Goal: Download file/media

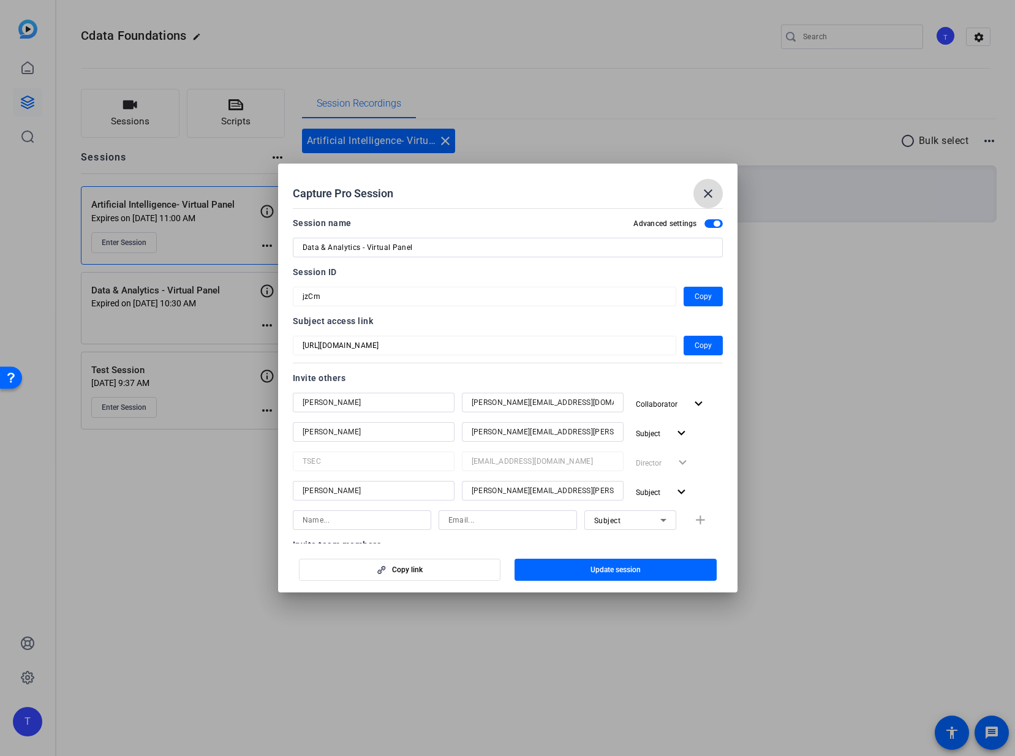
click at [710, 195] on mat-icon "close" at bounding box center [708, 193] width 15 height 15
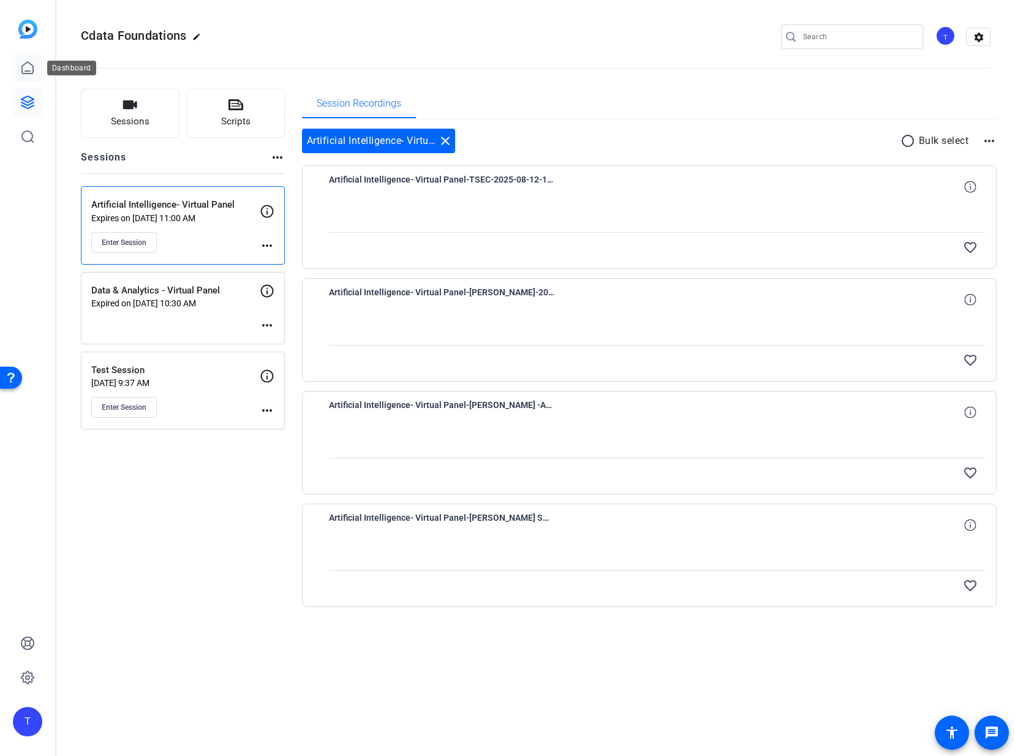
click at [29, 67] on icon at bounding box center [27, 68] width 15 height 15
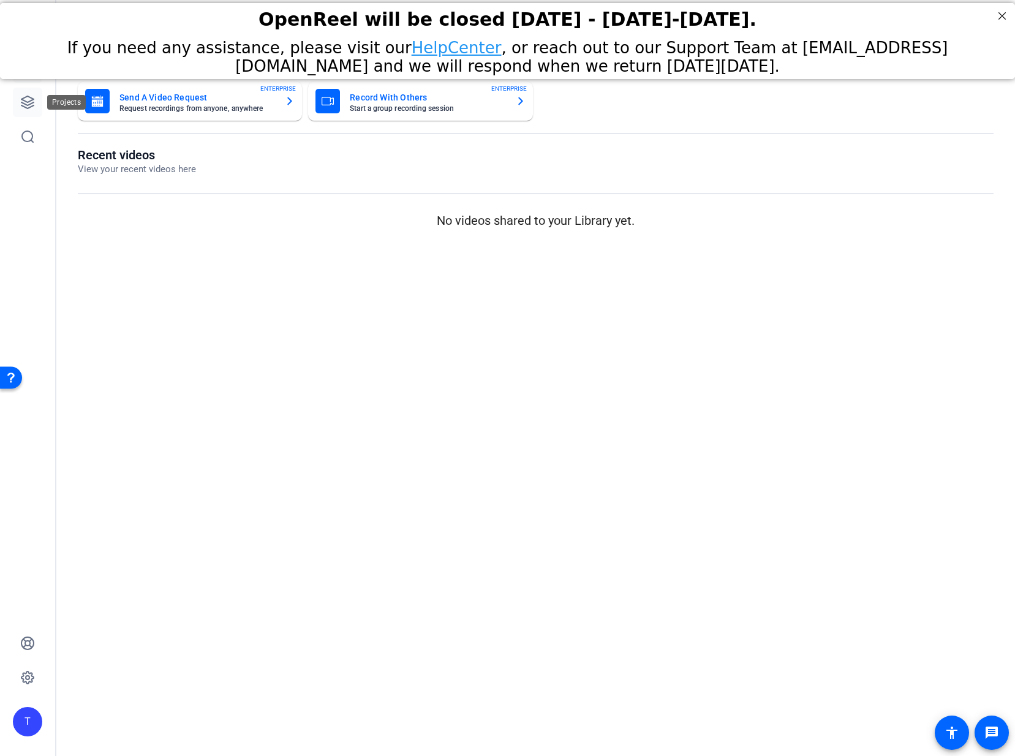
click at [29, 102] on icon at bounding box center [27, 102] width 12 height 12
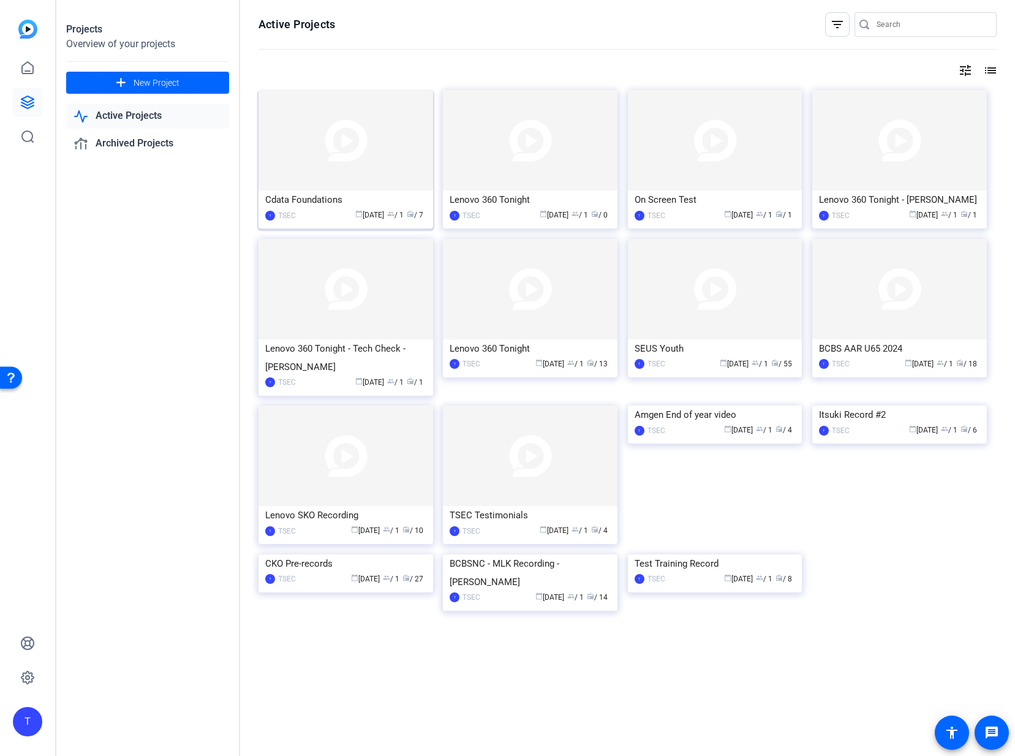
click at [305, 202] on div "Cdata Foundations" at bounding box center [345, 200] width 161 height 18
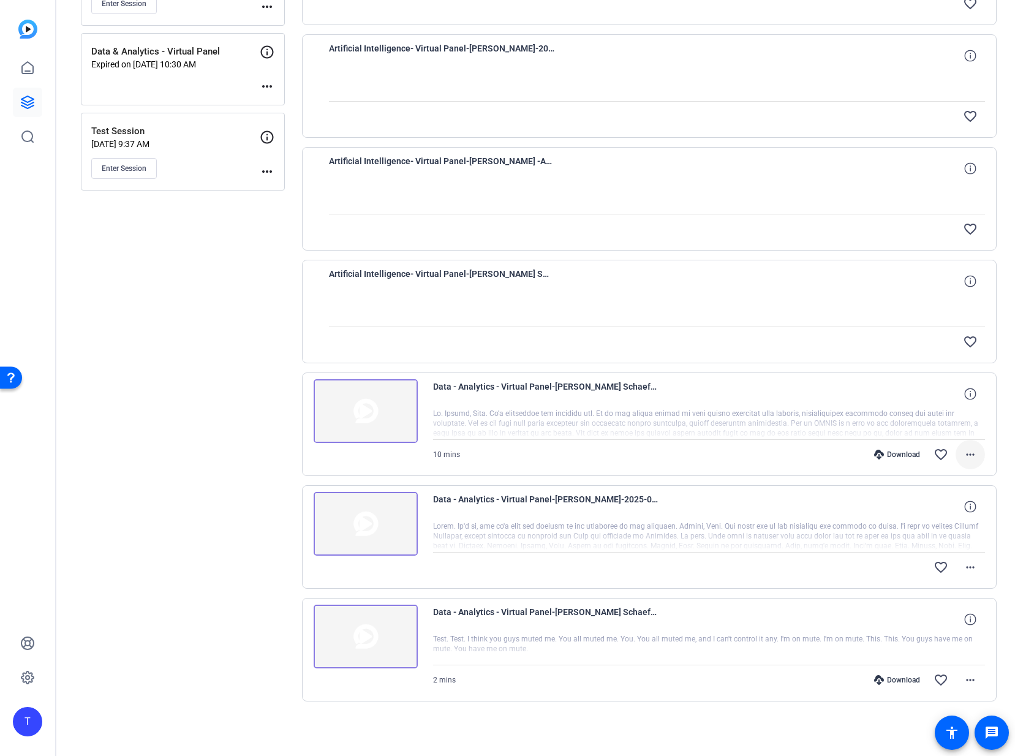
click at [972, 455] on mat-icon "more_horiz" at bounding box center [970, 454] width 15 height 15
click at [972, 455] on div at bounding box center [507, 378] width 1015 height 756
click at [971, 567] on mat-icon "more_horiz" at bounding box center [970, 567] width 15 height 15
click at [971, 567] on div at bounding box center [507, 378] width 1015 height 756
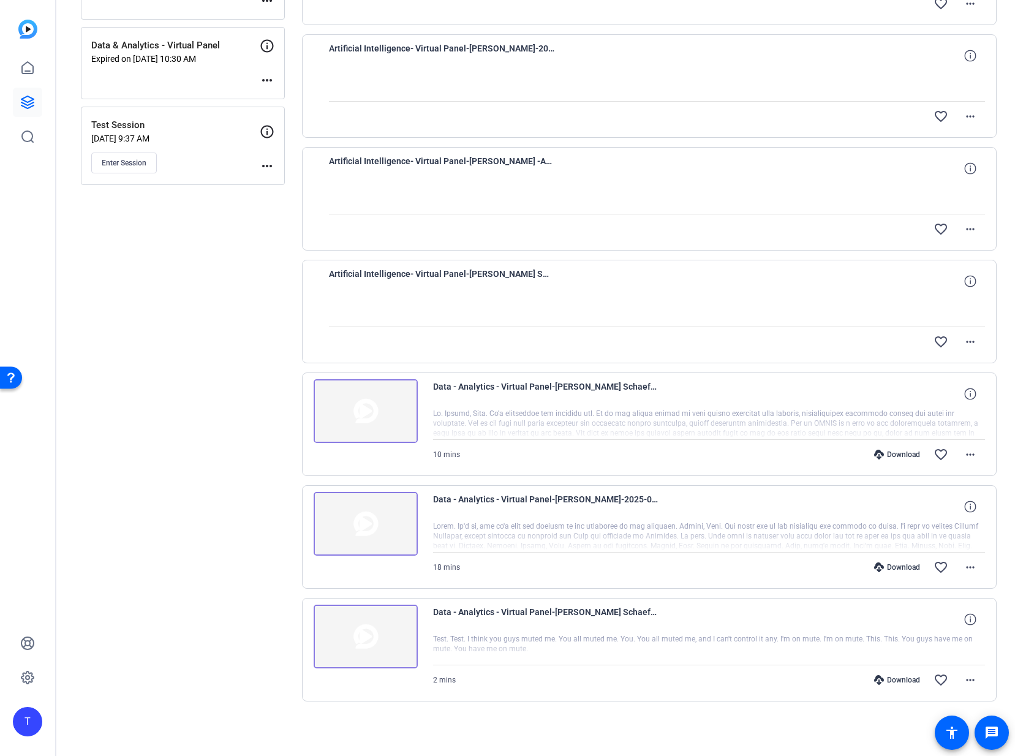
scroll to position [239, 0]
click at [892, 453] on div "Download" at bounding box center [897, 455] width 58 height 10
click at [974, 452] on mat-icon "more_horiz" at bounding box center [970, 454] width 15 height 15
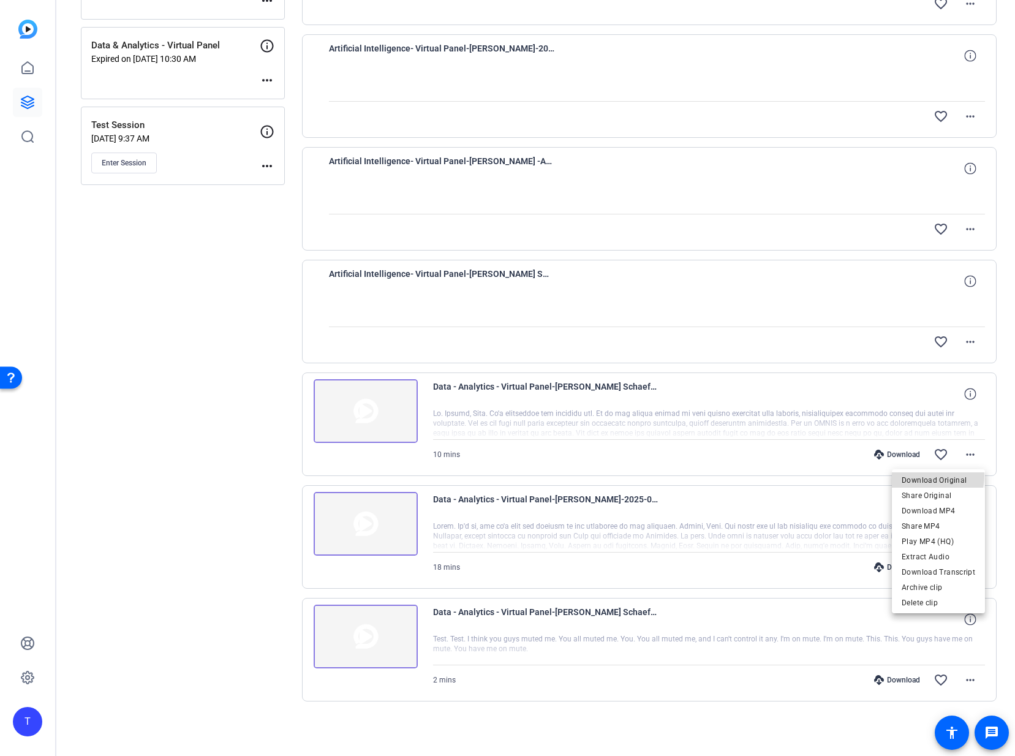
click at [934, 476] on span "Download Original" at bounding box center [939, 480] width 74 height 15
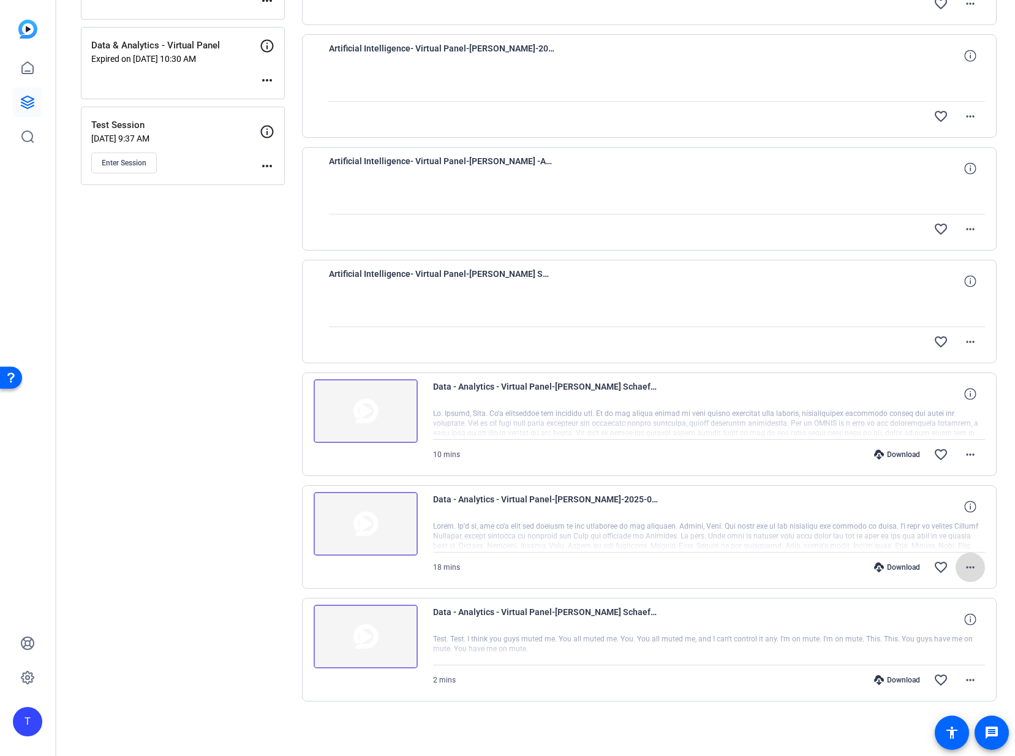
click at [971, 568] on mat-icon "more_horiz" at bounding box center [970, 567] width 15 height 15
click at [949, 590] on span "Download Original" at bounding box center [939, 593] width 74 height 15
click at [972, 678] on mat-icon "more_horiz" at bounding box center [970, 680] width 15 height 15
click at [930, 534] on span "Download Original" at bounding box center [939, 532] width 74 height 15
click at [972, 452] on mat-icon "more_horiz" at bounding box center [970, 454] width 15 height 15
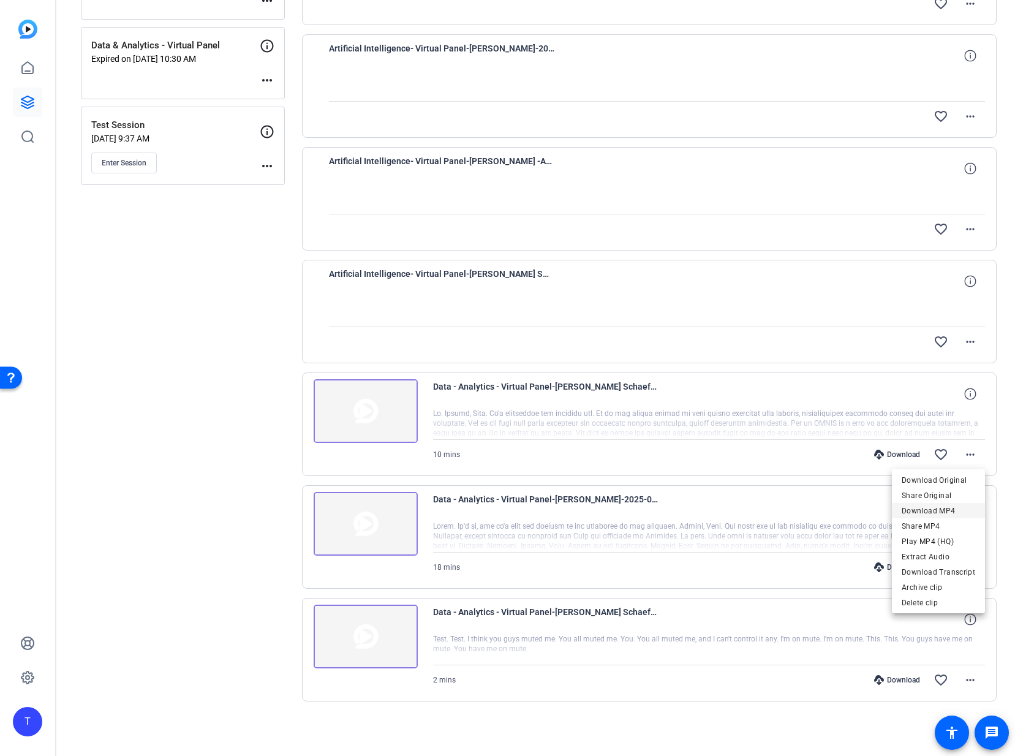
click at [944, 511] on span "Download MP4" at bounding box center [939, 511] width 74 height 15
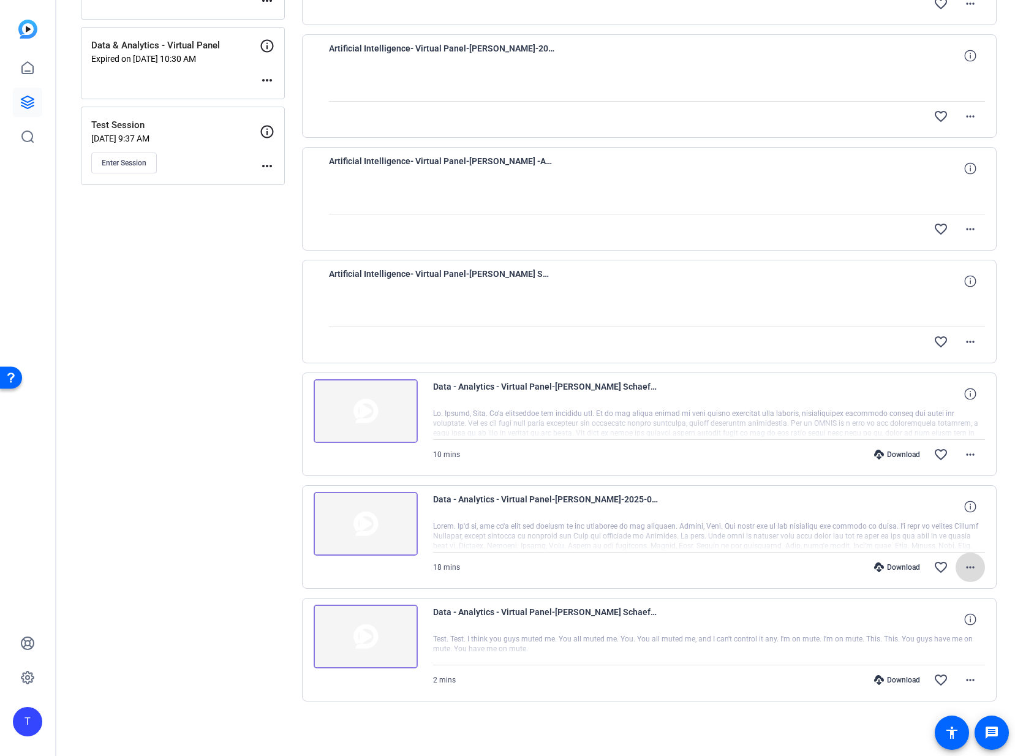
click at [974, 563] on mat-icon "more_horiz" at bounding box center [970, 567] width 15 height 15
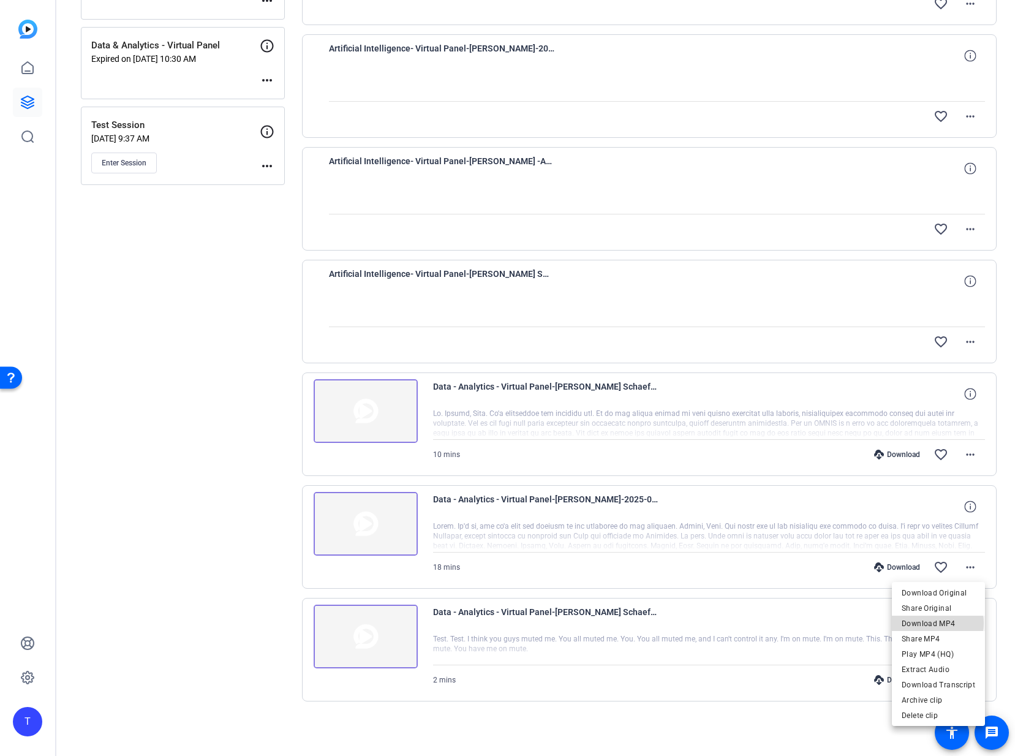
click at [939, 623] on span "Download MP4" at bounding box center [939, 623] width 74 height 15
click at [969, 678] on mat-icon "more_horiz" at bounding box center [970, 680] width 15 height 15
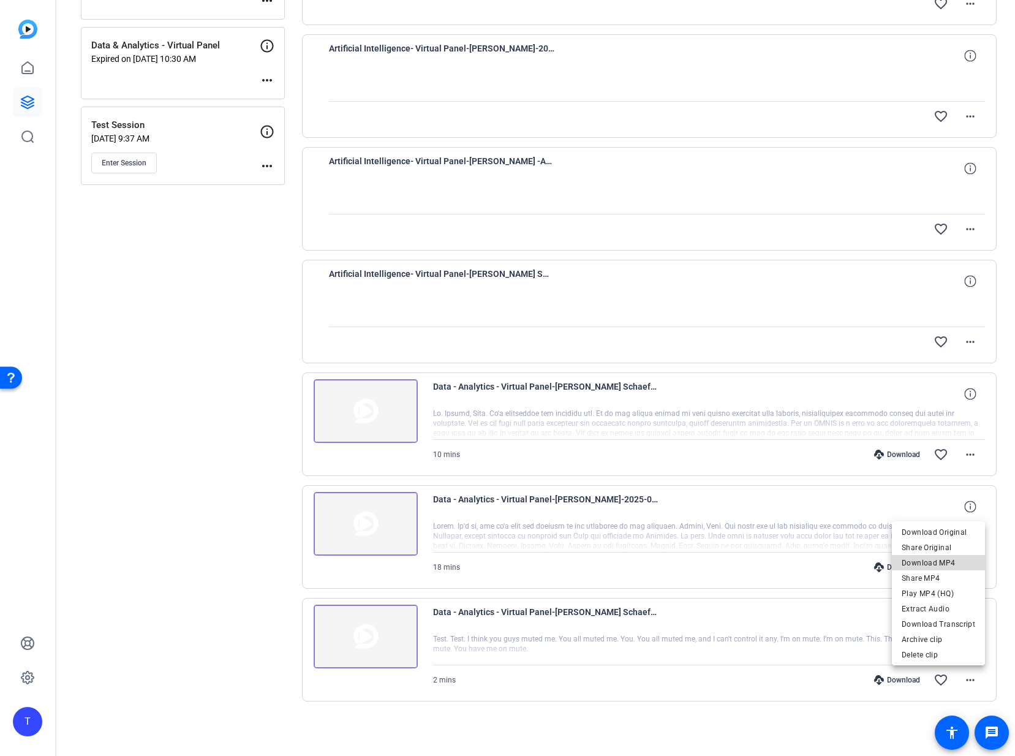
click at [942, 561] on span "Download MP4" at bounding box center [939, 563] width 74 height 15
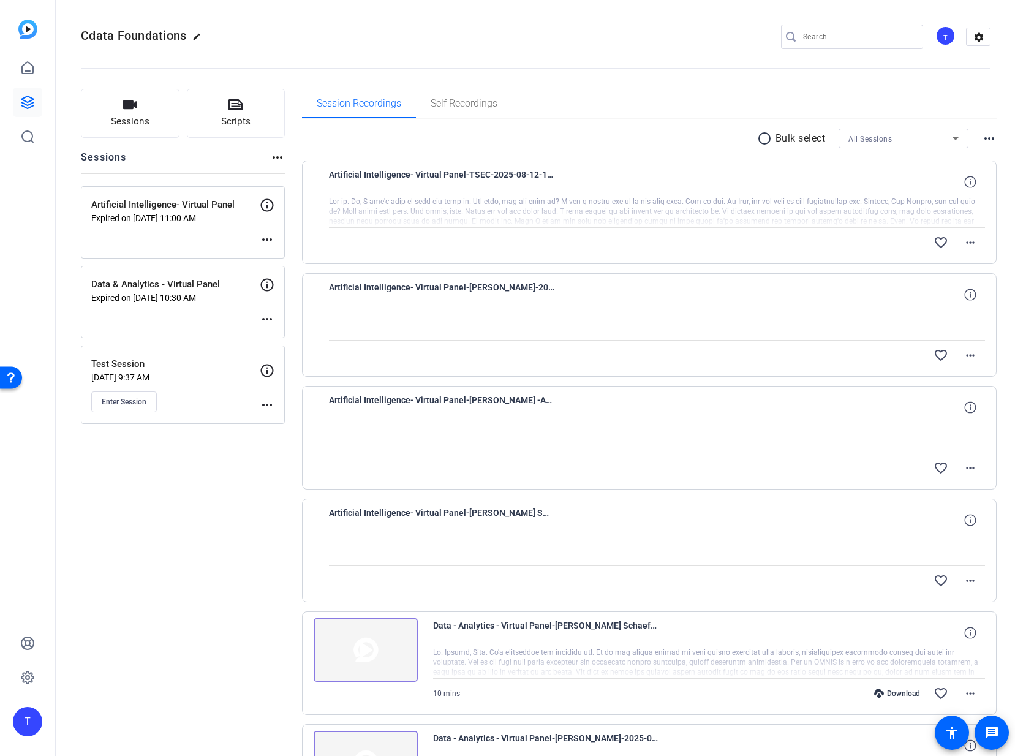
scroll to position [0, 0]
click at [971, 243] on mat-icon "more_horiz" at bounding box center [970, 242] width 15 height 15
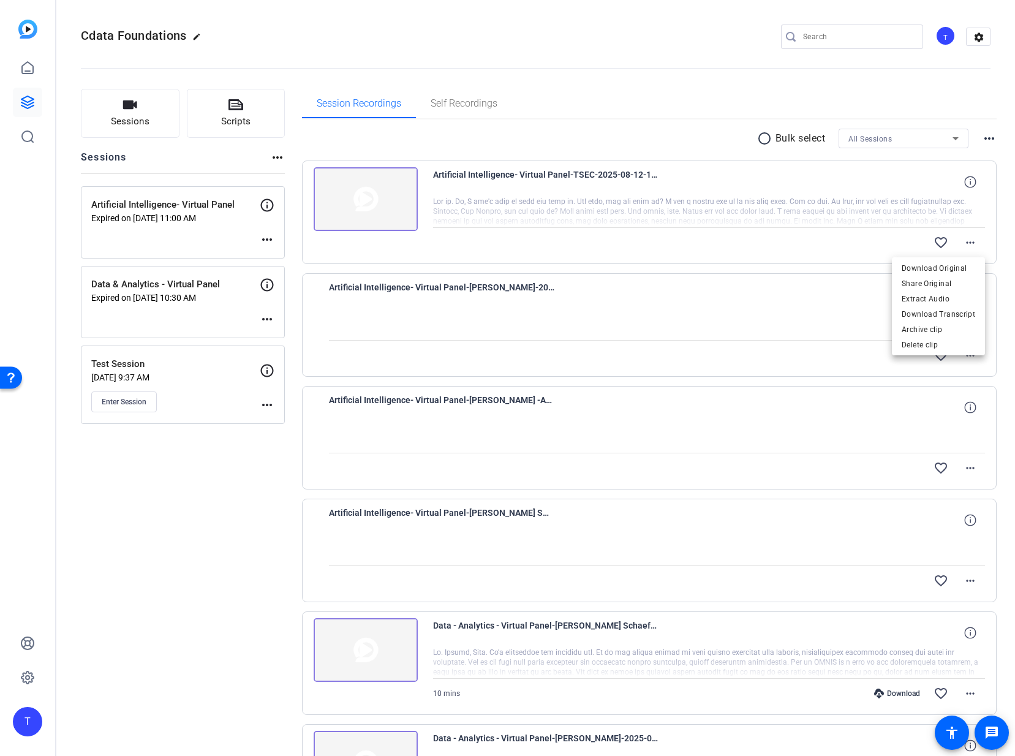
click at [623, 90] on div at bounding box center [507, 378] width 1015 height 756
click at [968, 181] on icon at bounding box center [970, 182] width 12 height 12
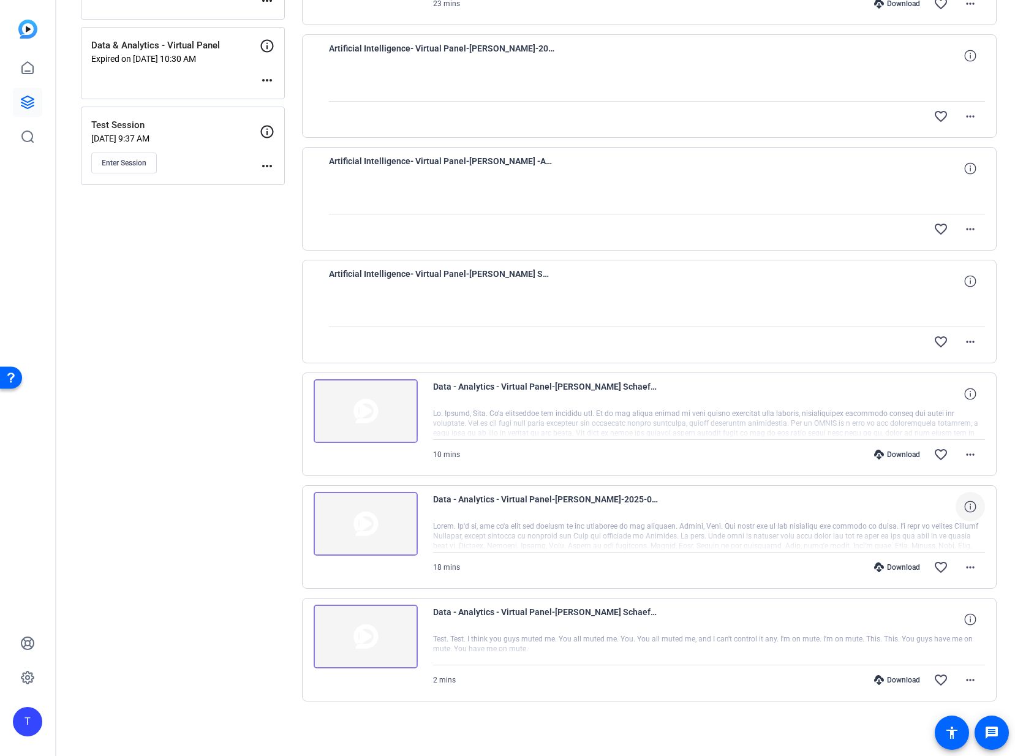
scroll to position [239, 0]
click at [976, 61] on icon at bounding box center [970, 56] width 12 height 12
click at [972, 504] on icon at bounding box center [970, 507] width 12 height 12
click at [974, 618] on icon at bounding box center [970, 619] width 12 height 12
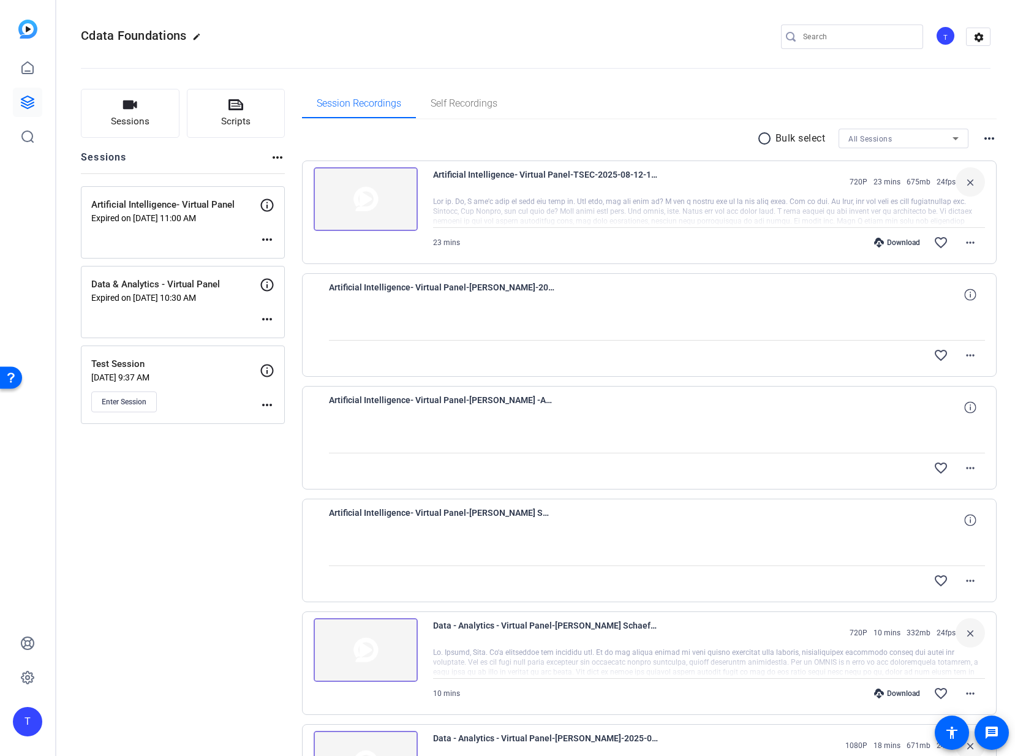
scroll to position [0, 0]
click at [969, 292] on icon at bounding box center [970, 295] width 12 height 12
click at [971, 406] on icon at bounding box center [970, 407] width 12 height 12
click at [971, 518] on icon at bounding box center [970, 520] width 12 height 12
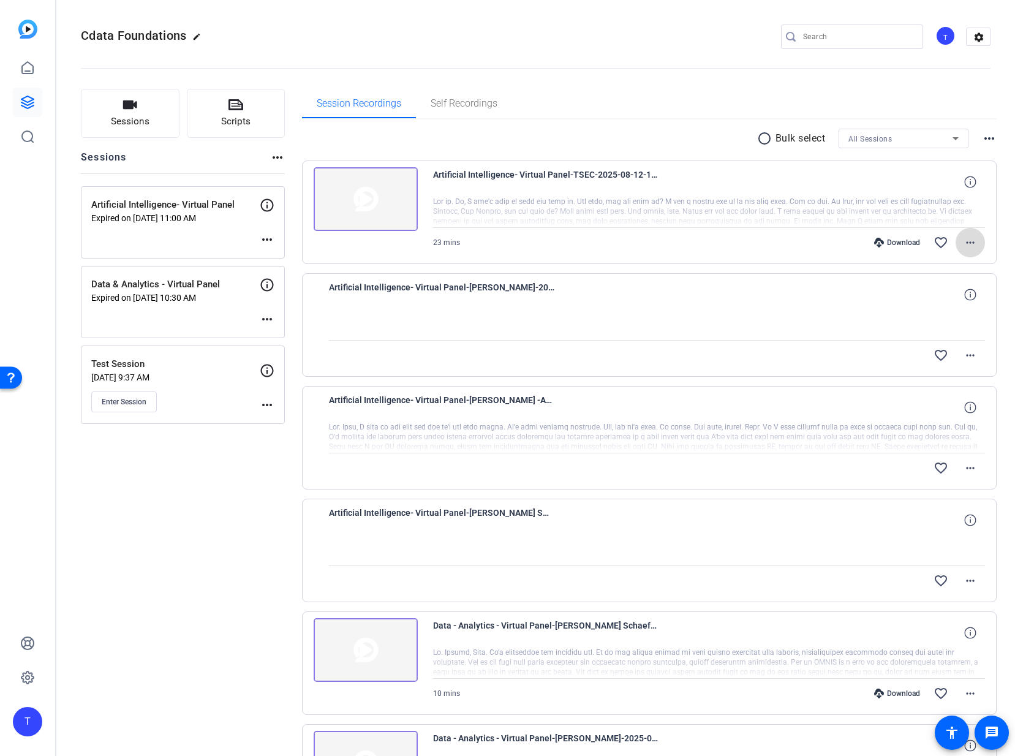
click at [971, 240] on mat-icon "more_horiz" at bounding box center [970, 242] width 15 height 15
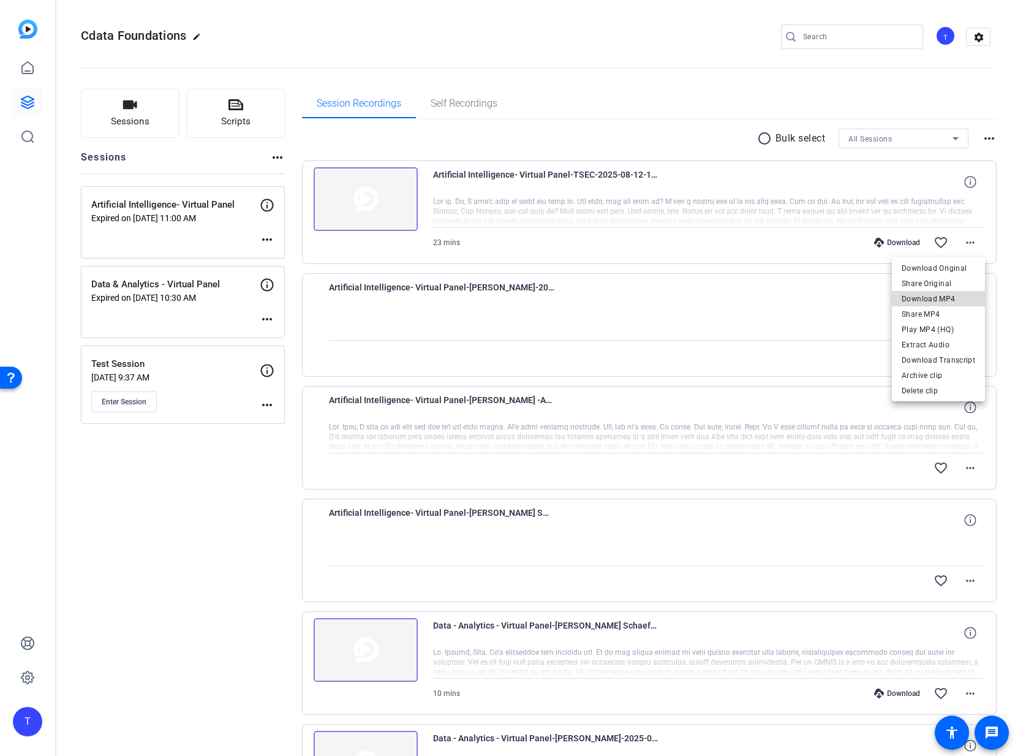
click at [947, 300] on span "Download MP4" at bounding box center [939, 299] width 74 height 15
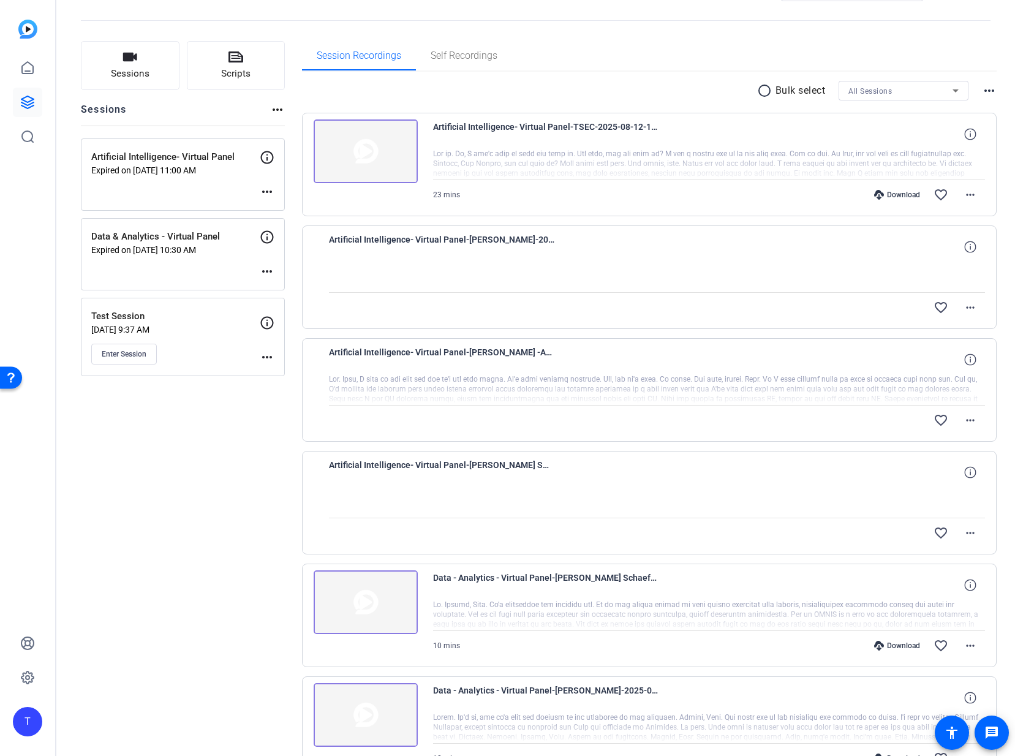
scroll to position [100, 0]
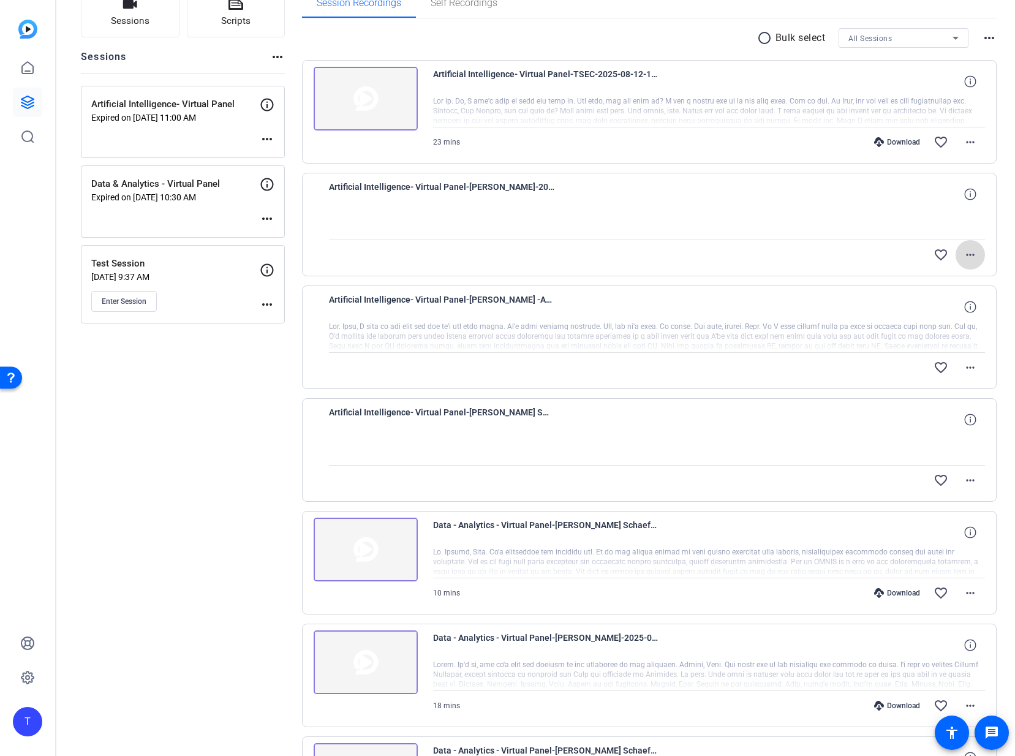
click at [970, 259] on mat-icon "more_horiz" at bounding box center [970, 255] width 15 height 15
drag, startPoint x: 787, startPoint y: 212, endPoint x: 805, endPoint y: 216, distance: 17.7
click at [790, 213] on div at bounding box center [507, 378] width 1015 height 756
click at [974, 195] on icon at bounding box center [970, 194] width 12 height 12
click at [974, 195] on mat-icon "close" at bounding box center [970, 194] width 15 height 15
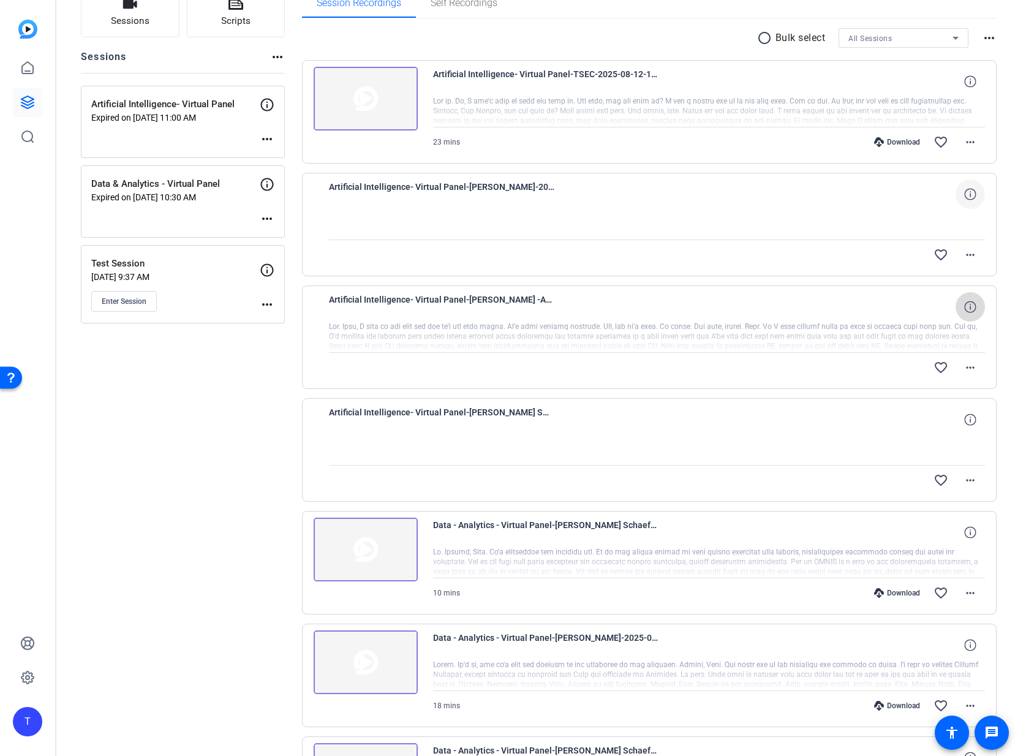
click at [970, 305] on icon at bounding box center [970, 307] width 12 height 12
click at [970, 305] on mat-icon "close" at bounding box center [970, 307] width 15 height 15
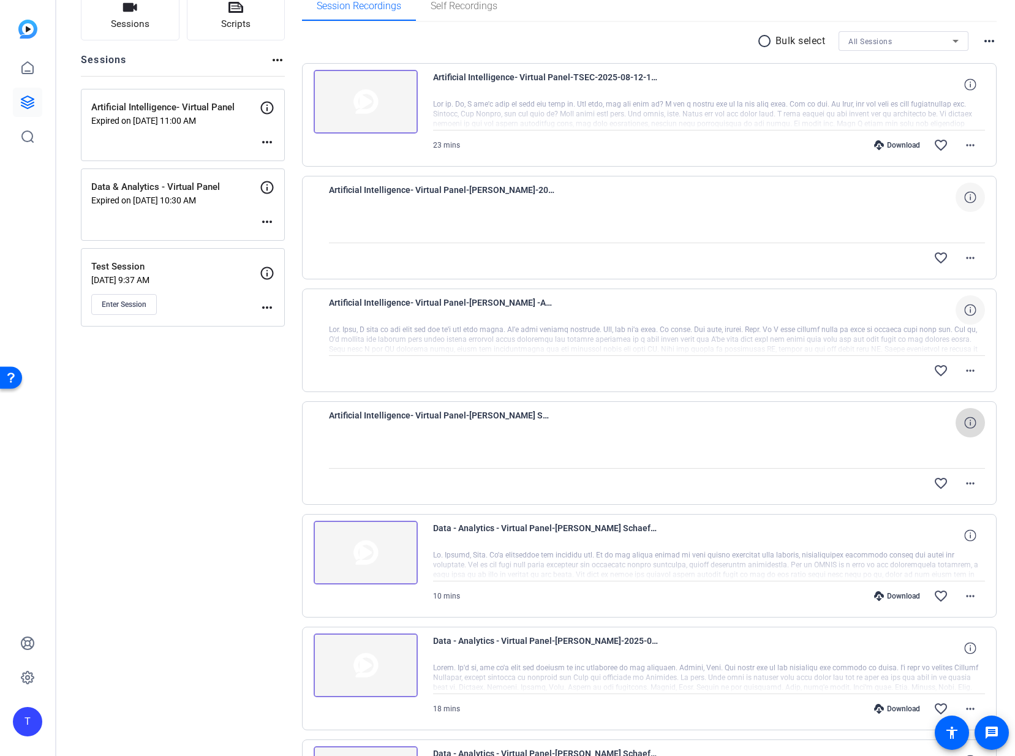
click at [972, 420] on icon at bounding box center [970, 423] width 12 height 12
click at [972, 420] on mat-icon "close" at bounding box center [970, 422] width 15 height 15
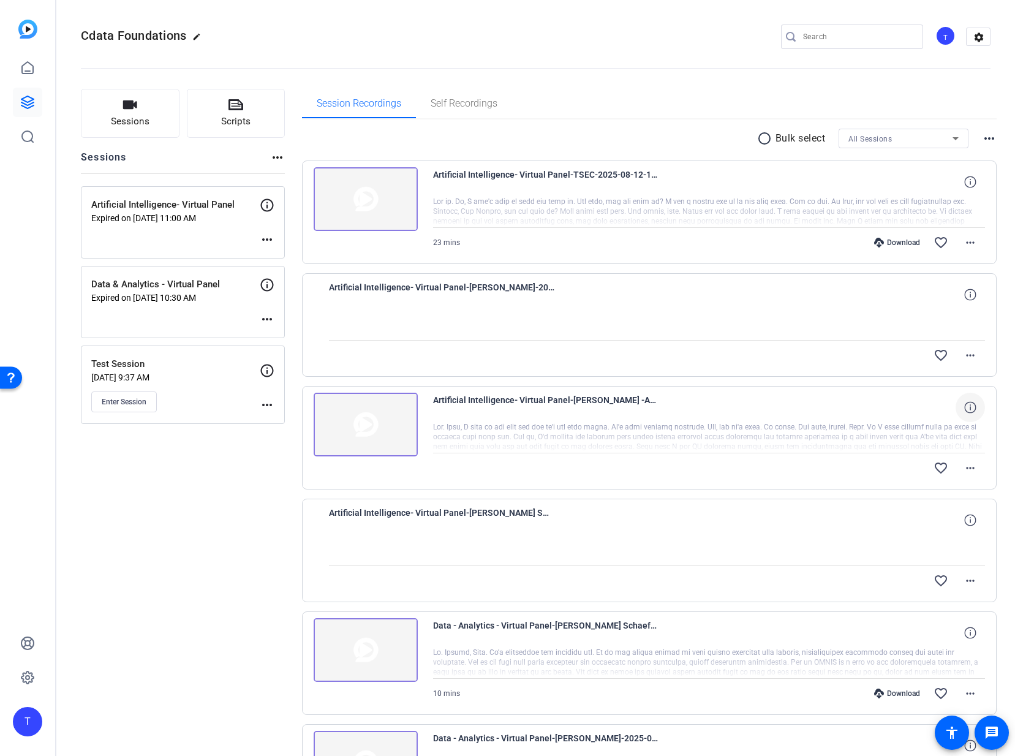
click at [971, 188] on icon at bounding box center [970, 182] width 12 height 12
click at [971, 405] on mat-icon "close" at bounding box center [970, 407] width 15 height 15
click at [964, 295] on span at bounding box center [970, 294] width 29 height 29
click at [964, 295] on mat-icon "close" at bounding box center [970, 294] width 15 height 15
click at [976, 188] on icon at bounding box center [970, 182] width 12 height 12
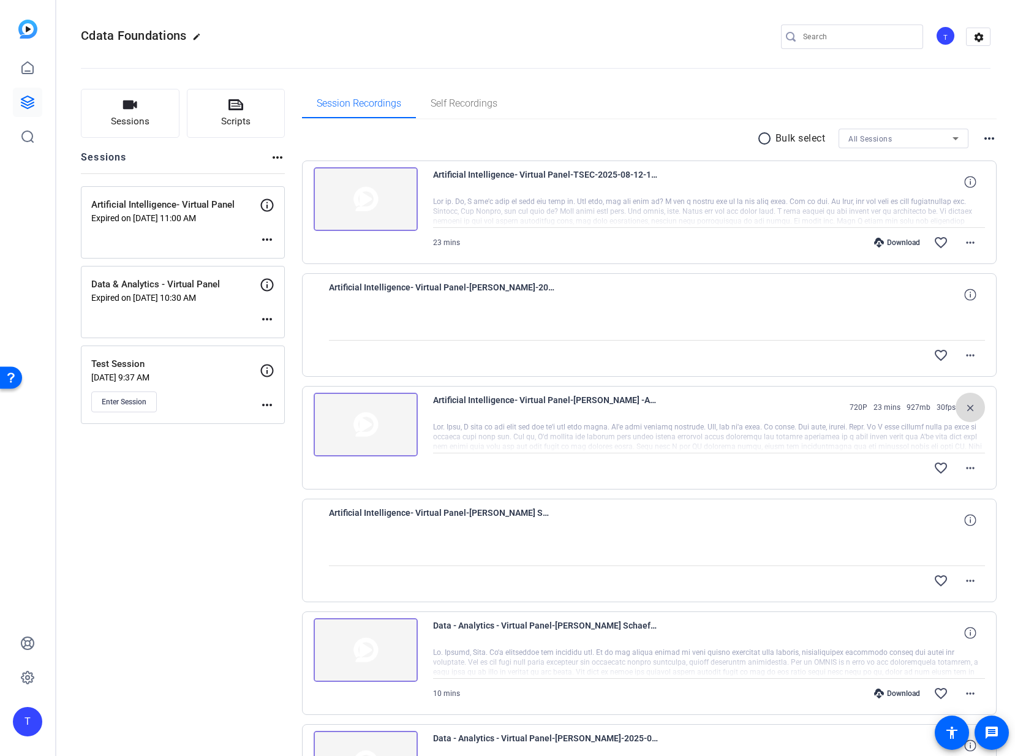
click at [974, 408] on mat-icon "close" at bounding box center [970, 407] width 15 height 15
click at [968, 468] on mat-icon "more_horiz" at bounding box center [970, 468] width 15 height 15
click at [971, 299] on icon at bounding box center [970, 295] width 12 height 12
click at [967, 520] on icon at bounding box center [970, 520] width 12 height 12
click at [966, 468] on mat-icon "more_horiz" at bounding box center [970, 468] width 15 height 15
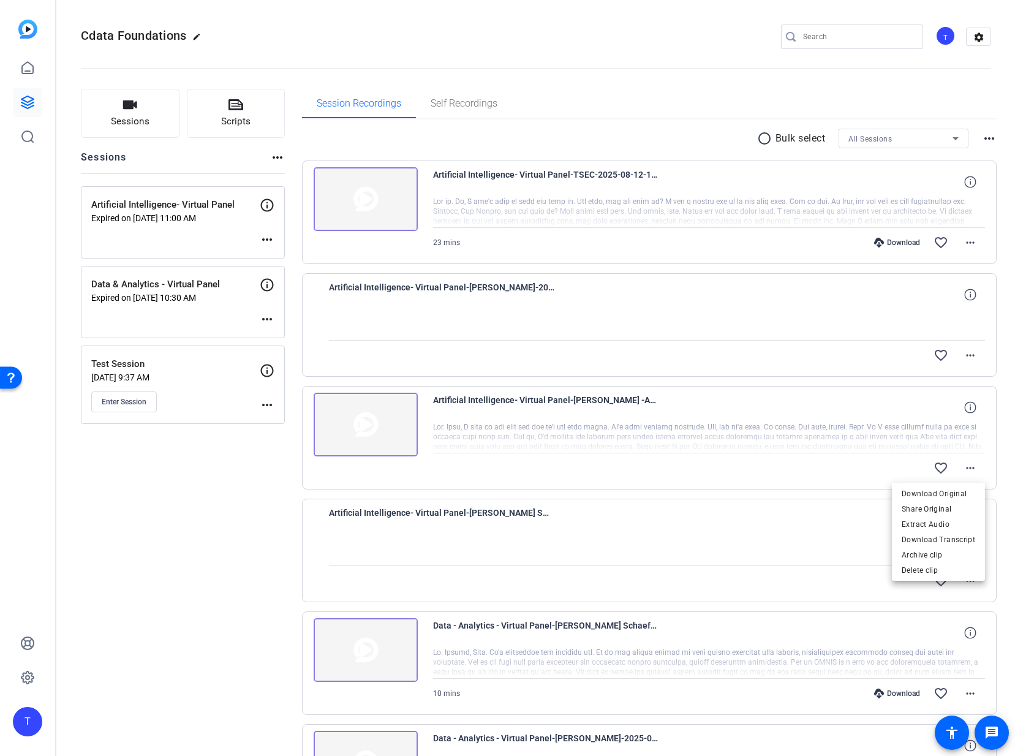
click at [632, 39] on div at bounding box center [507, 378] width 1015 height 756
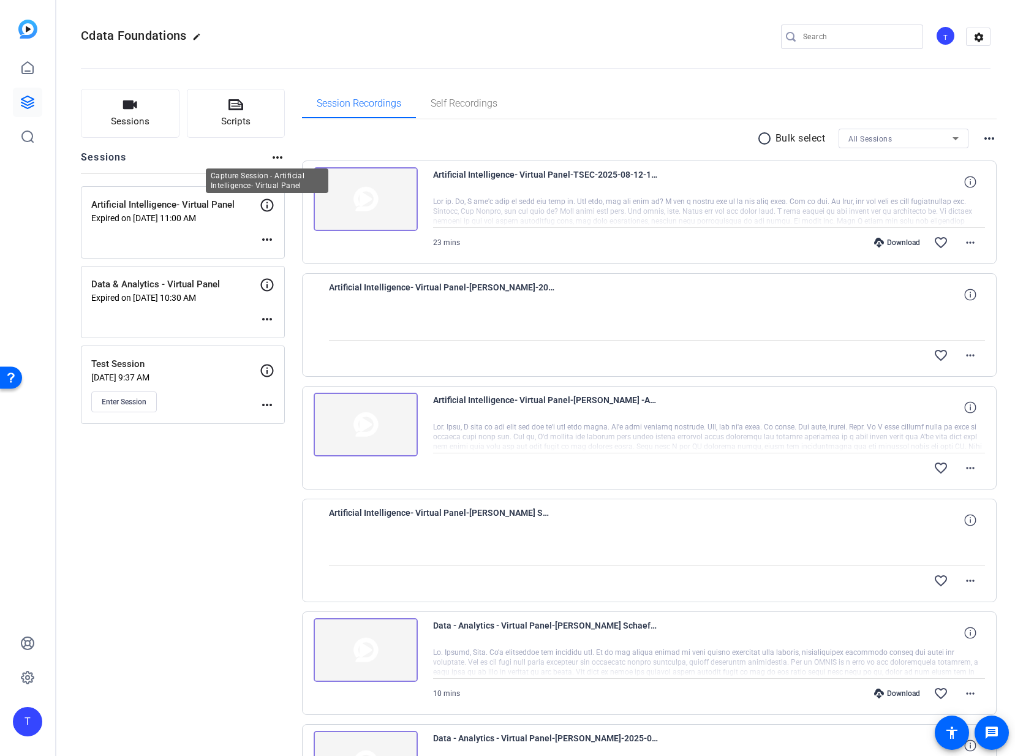
click at [268, 207] on icon at bounding box center [267, 205] width 15 height 15
click at [270, 235] on mat-icon "more_horiz" at bounding box center [267, 239] width 15 height 15
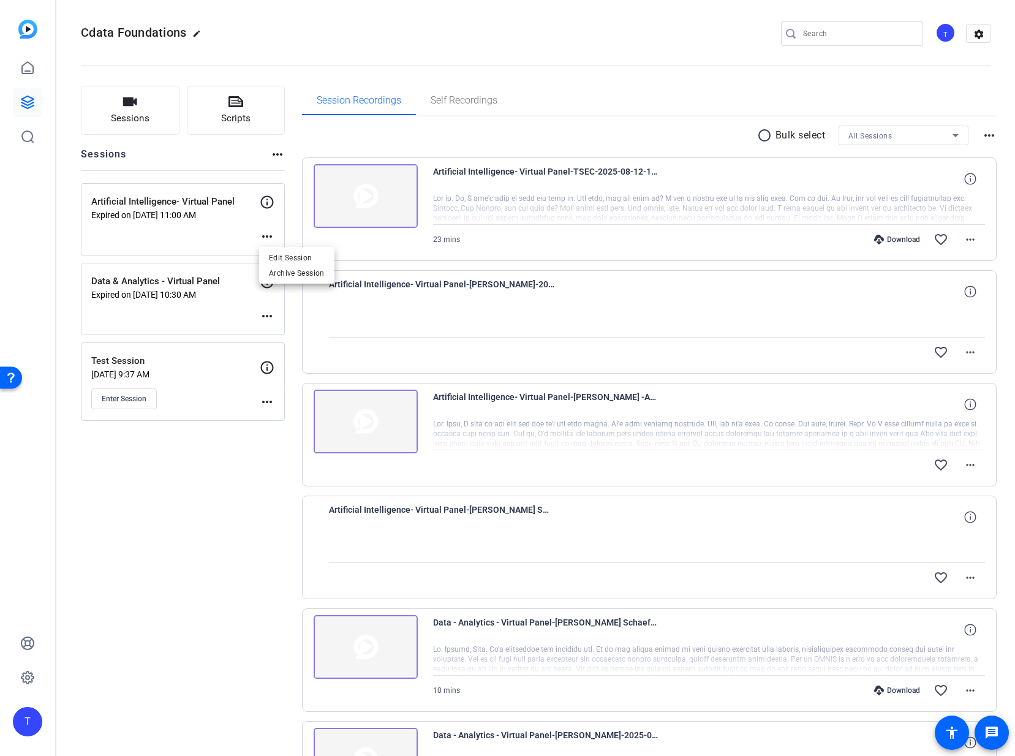
scroll to position [4, 0]
click at [278, 256] on span "Edit Session" at bounding box center [297, 258] width 56 height 15
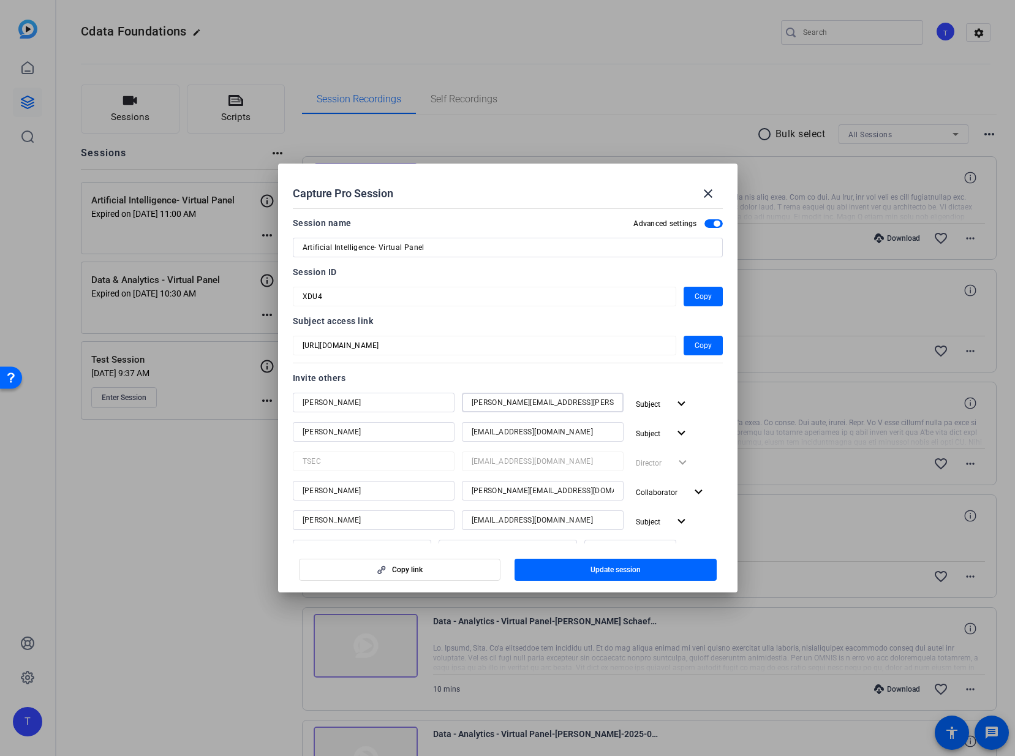
drag, startPoint x: 589, startPoint y: 403, endPoint x: 430, endPoint y: 400, distance: 160.0
drag, startPoint x: 526, startPoint y: 433, endPoint x: 455, endPoint y: 433, distance: 70.5
click at [708, 191] on mat-icon "close" at bounding box center [708, 193] width 15 height 15
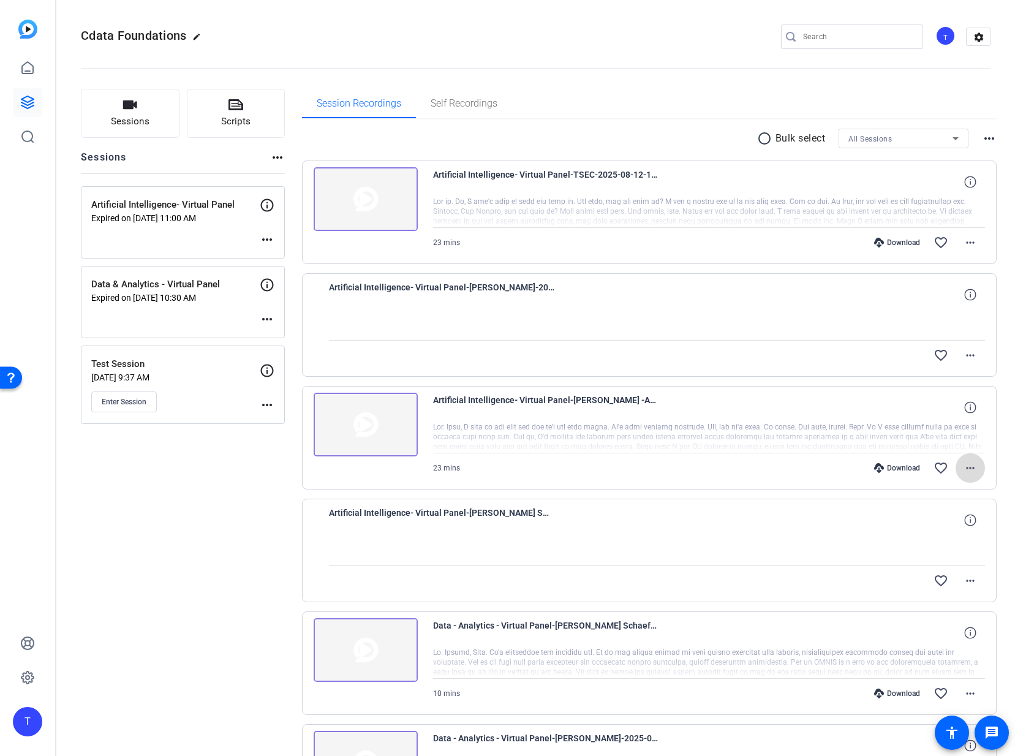
click at [967, 468] on mat-icon "more_horiz" at bounding box center [970, 468] width 15 height 15
click at [943, 525] on span "Download MP4" at bounding box center [939, 524] width 74 height 15
click at [968, 293] on icon at bounding box center [970, 295] width 12 height 12
click at [968, 293] on mat-icon "close" at bounding box center [970, 294] width 15 height 15
click at [971, 406] on icon at bounding box center [970, 407] width 12 height 12
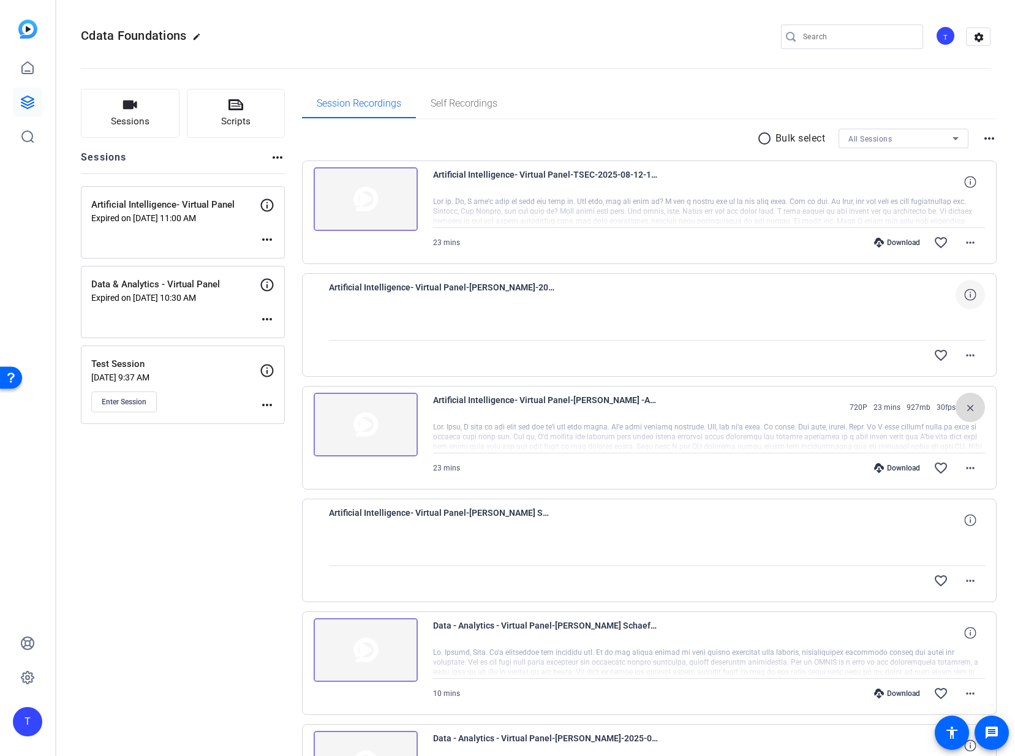
click at [971, 406] on mat-icon "close" at bounding box center [970, 407] width 15 height 15
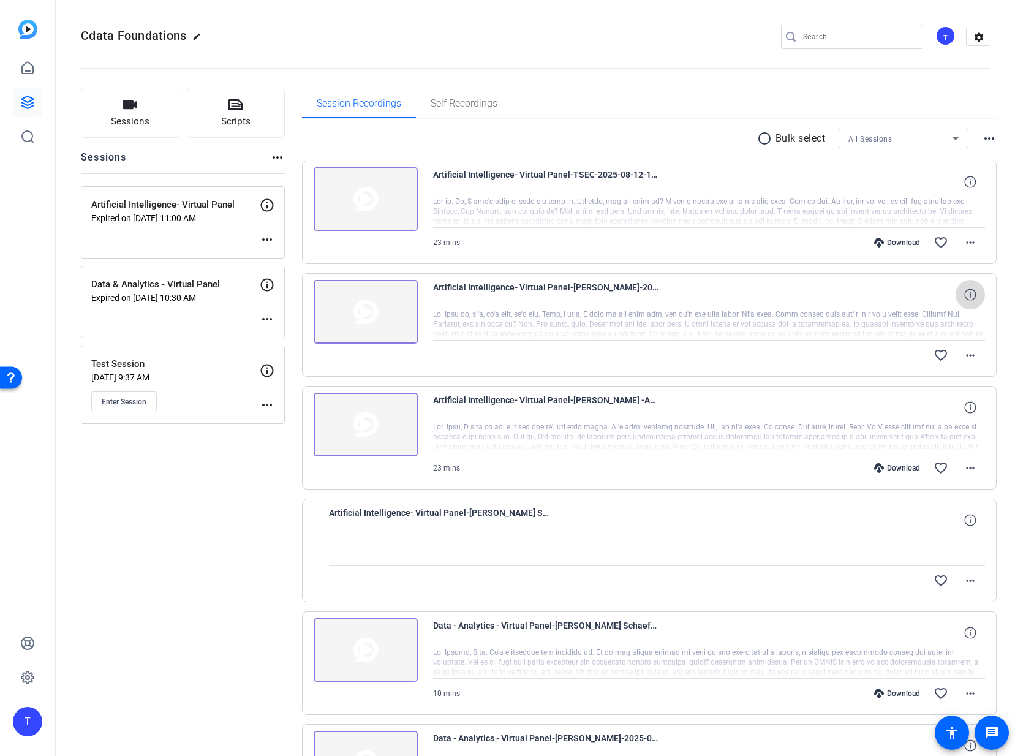
click at [967, 294] on icon at bounding box center [970, 295] width 12 height 12
click at [967, 294] on mat-icon "close" at bounding box center [970, 294] width 15 height 15
click at [968, 520] on icon at bounding box center [970, 520] width 12 height 12
click at [697, 94] on div "Session Recordings Self Recordings" at bounding box center [649, 103] width 695 height 29
click at [972, 181] on icon at bounding box center [970, 182] width 12 height 12
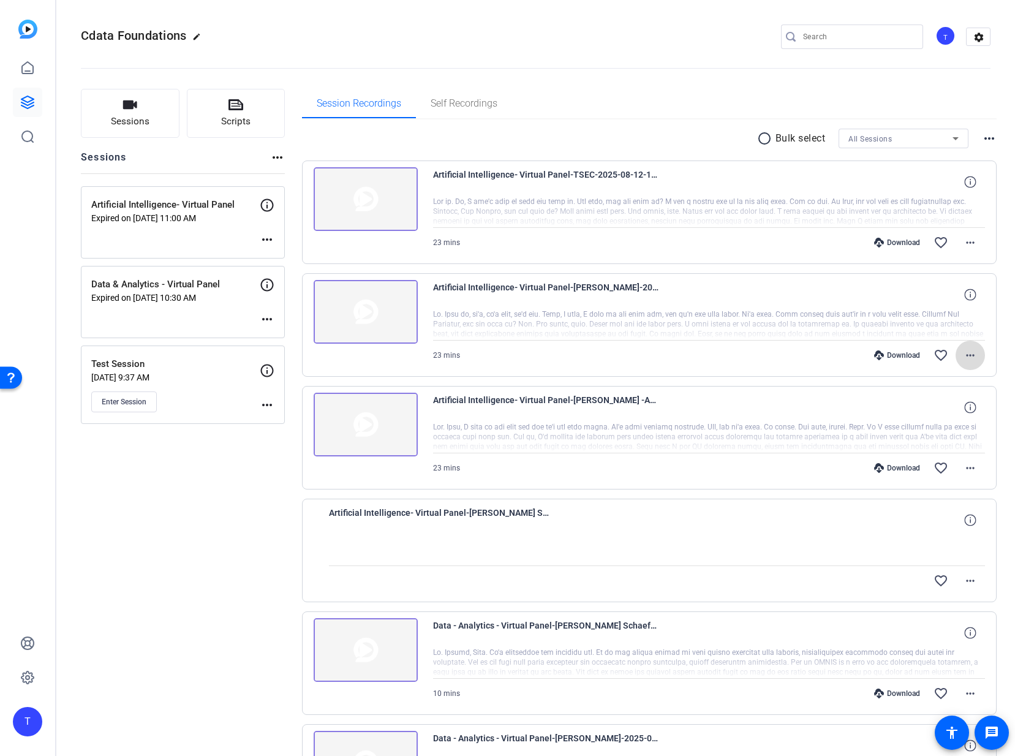
click at [972, 355] on mat-icon "more_horiz" at bounding box center [970, 355] width 15 height 15
click at [945, 411] on span "Download MP4" at bounding box center [939, 411] width 74 height 15
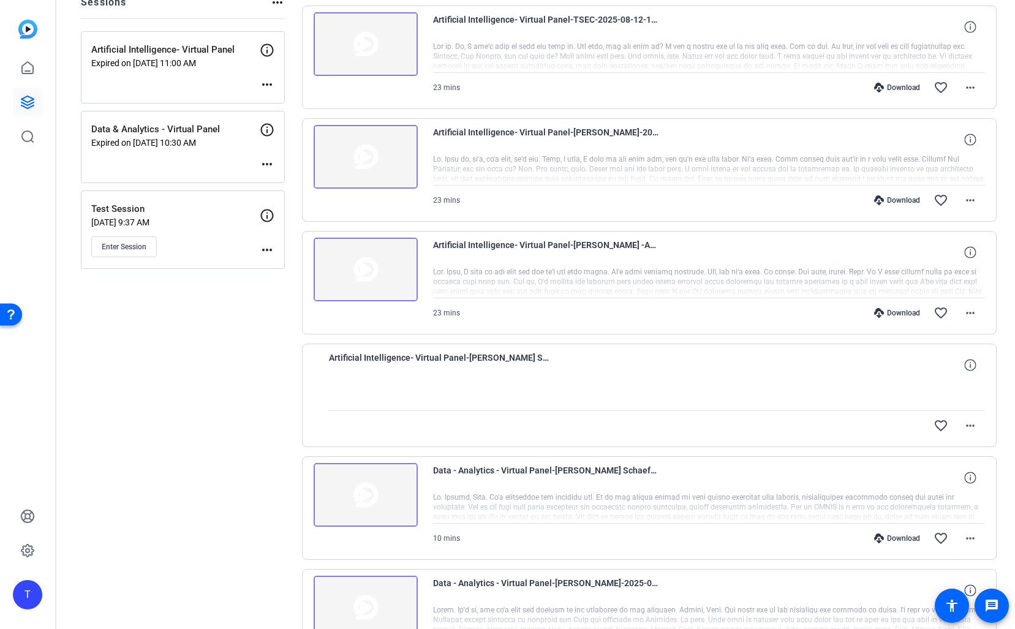
scroll to position [158, 0]
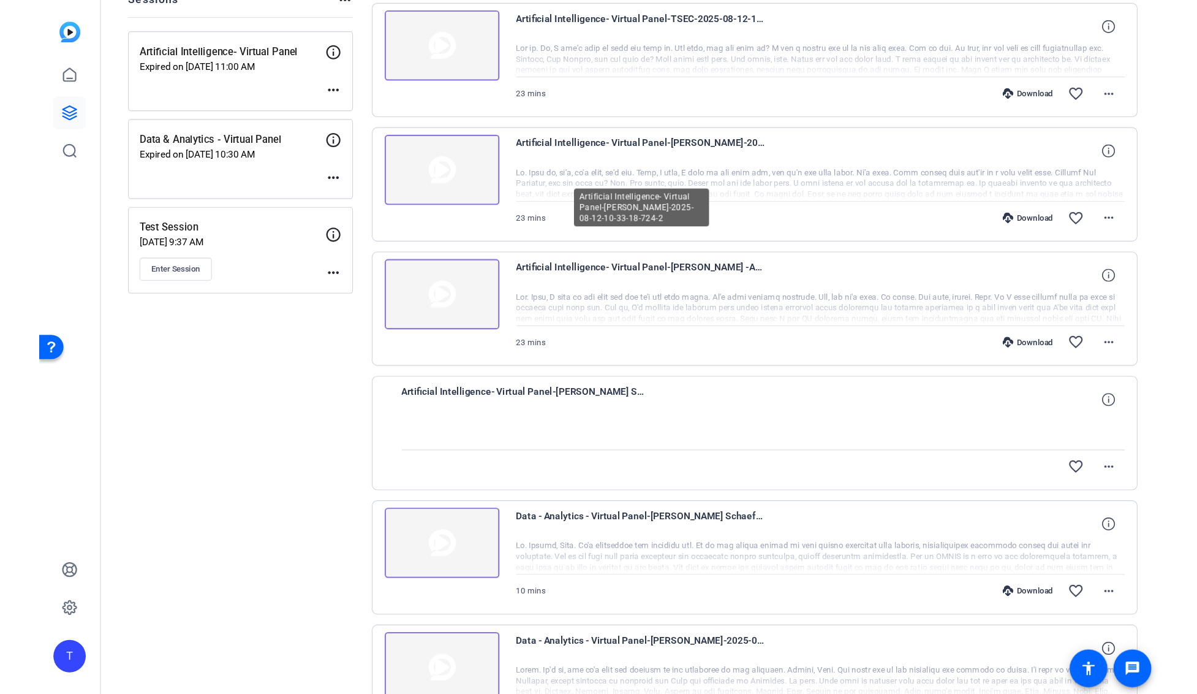
scroll to position [158, 0]
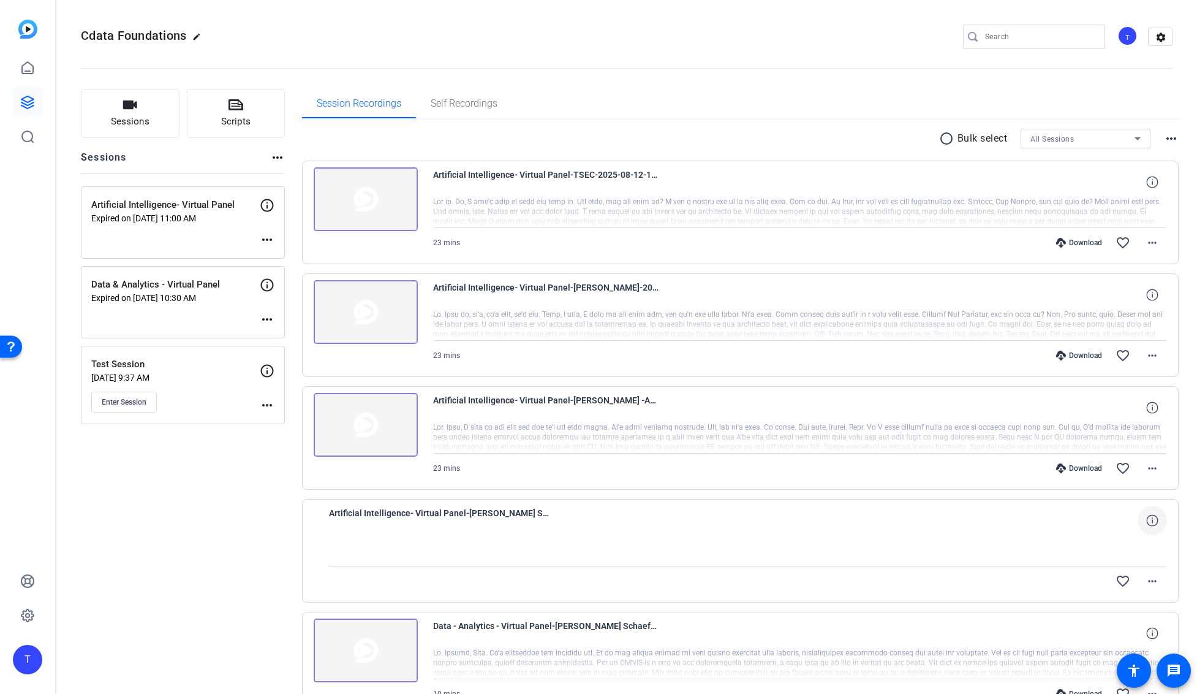
click at [1155, 521] on icon at bounding box center [1152, 520] width 12 height 12
